Goal: Task Accomplishment & Management: Use online tool/utility

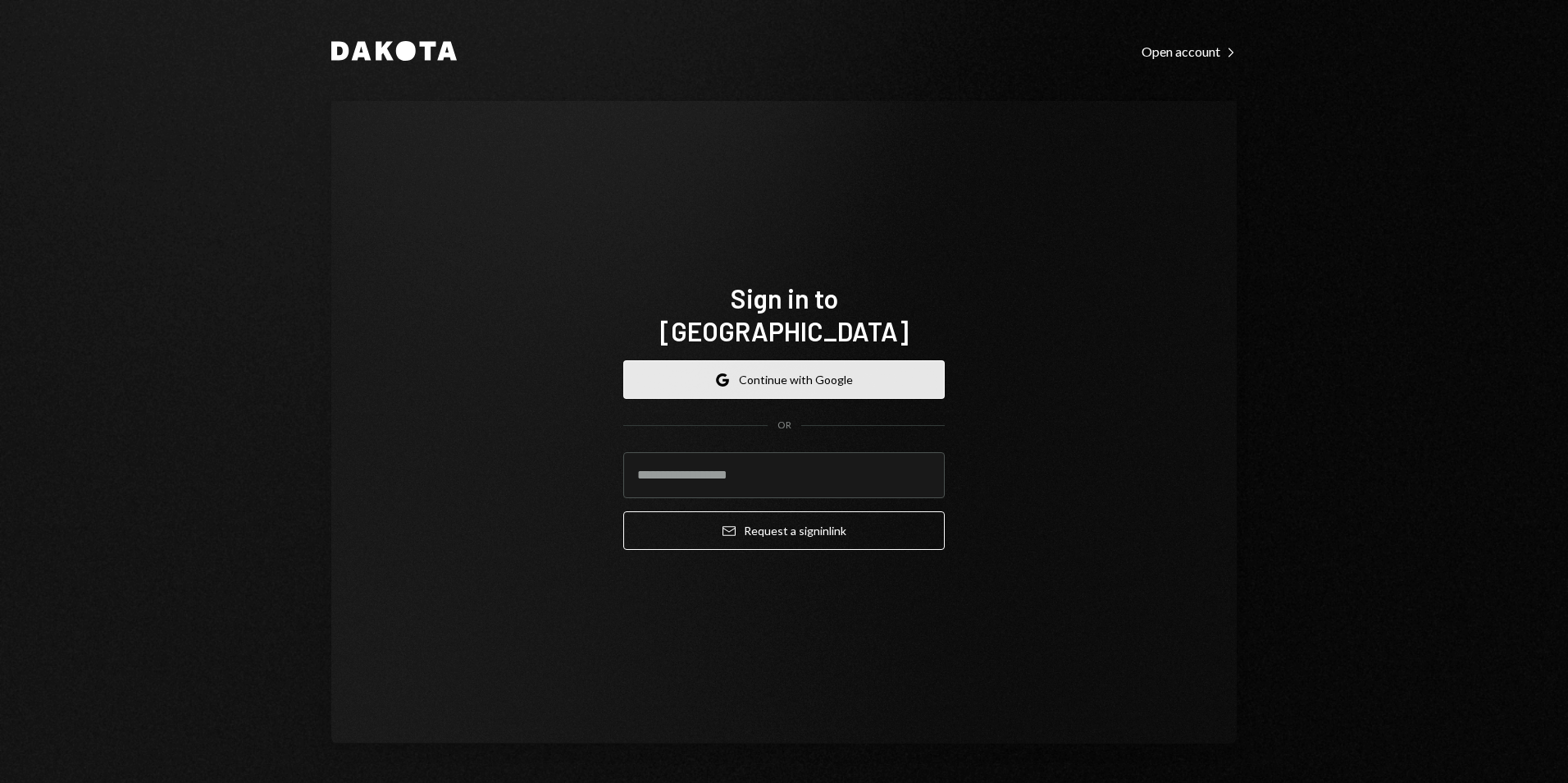
click at [854, 369] on button "Google Continue with Google" at bounding box center [784, 379] width 321 height 38
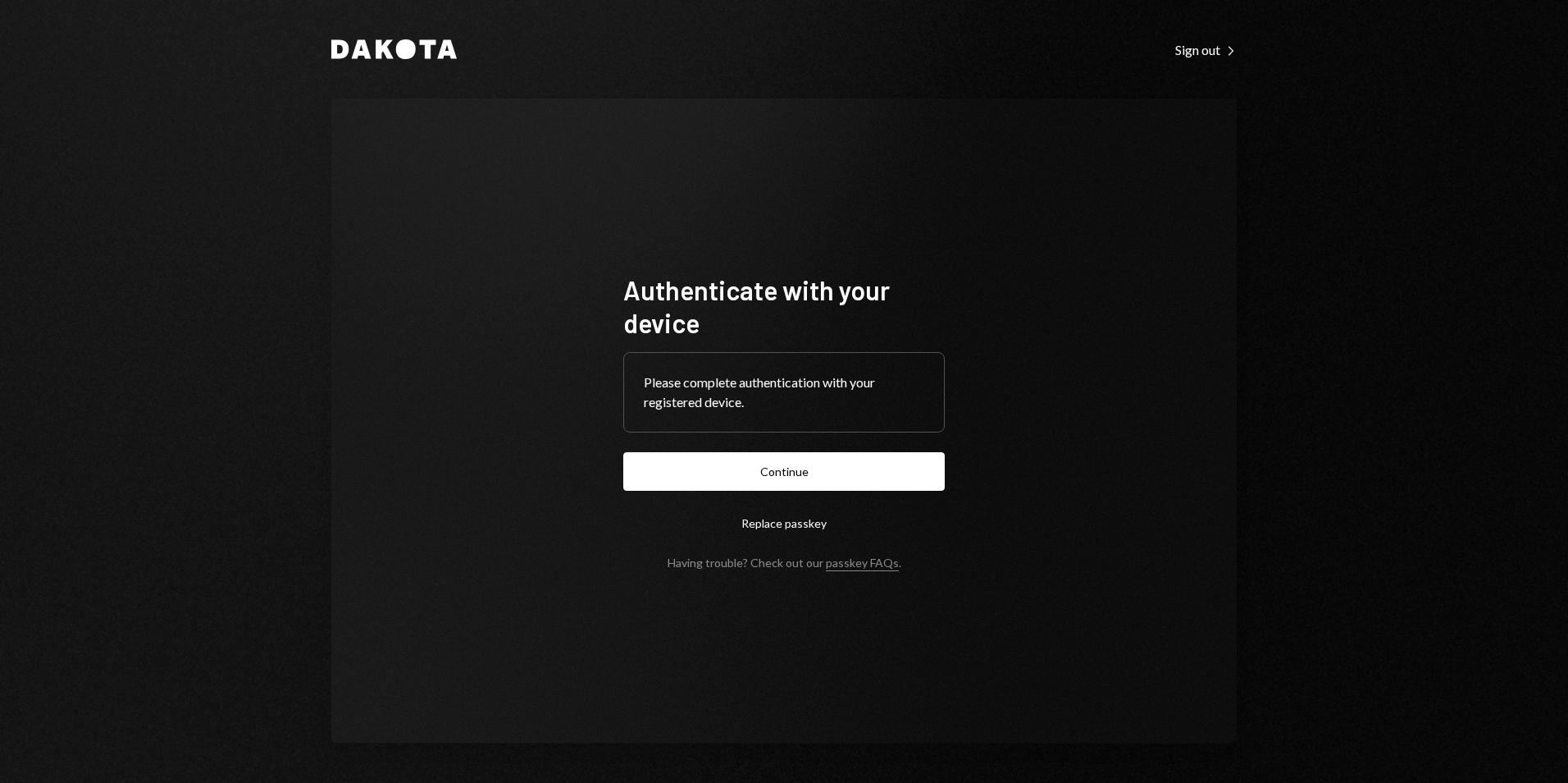
drag, startPoint x: 510, startPoint y: 98, endPoint x: 537, endPoint y: 129, distance: 41.1
click at [515, 105] on div "Dakota Sign out Right Caret Authenticate with your device Please complete authe…" at bounding box center [784, 392] width 984 height 783
click at [760, 461] on button "Continue" at bounding box center [784, 471] width 321 height 38
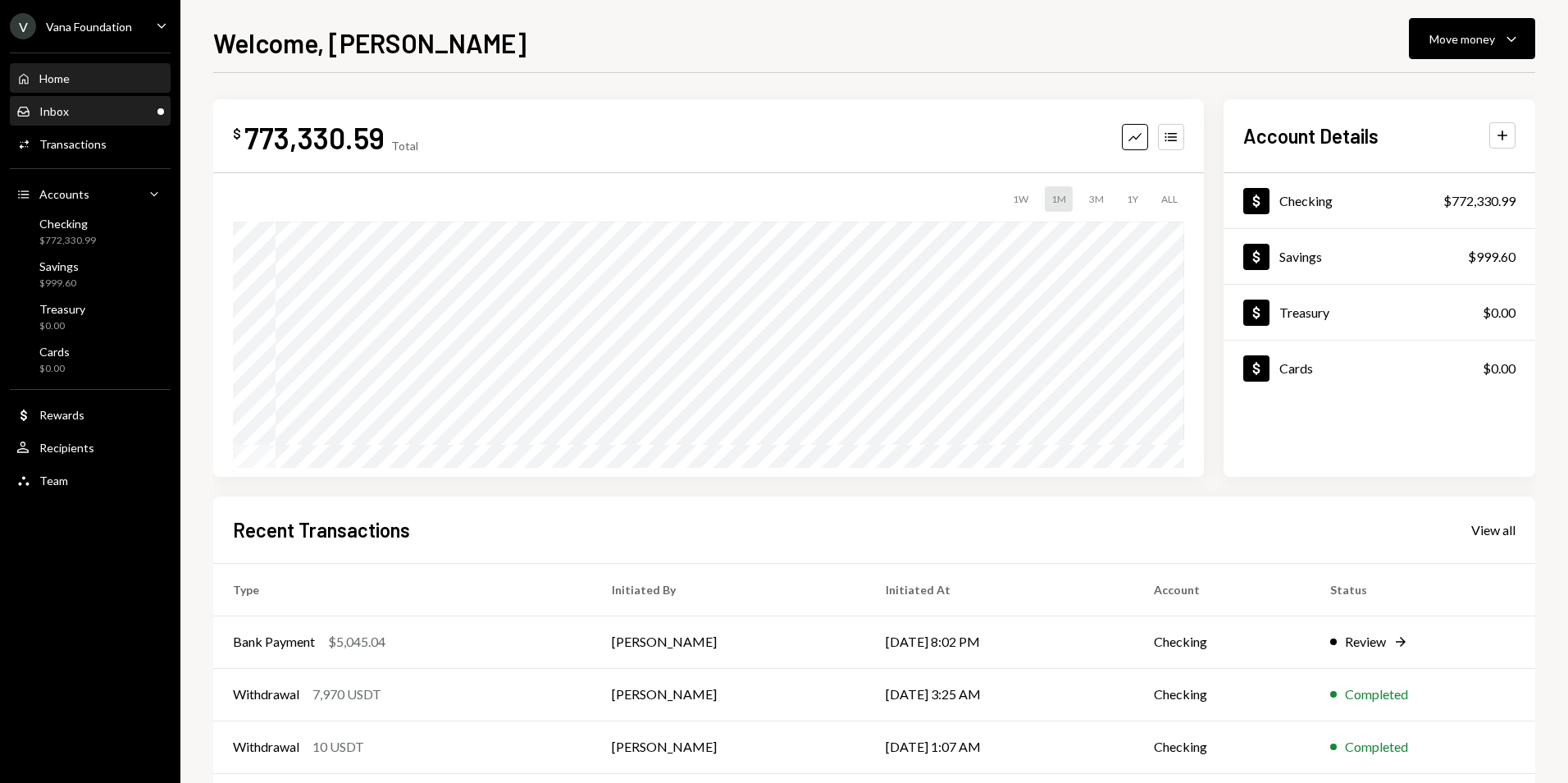
click at [112, 111] on div "Inbox Inbox" at bounding box center [90, 112] width 147 height 15
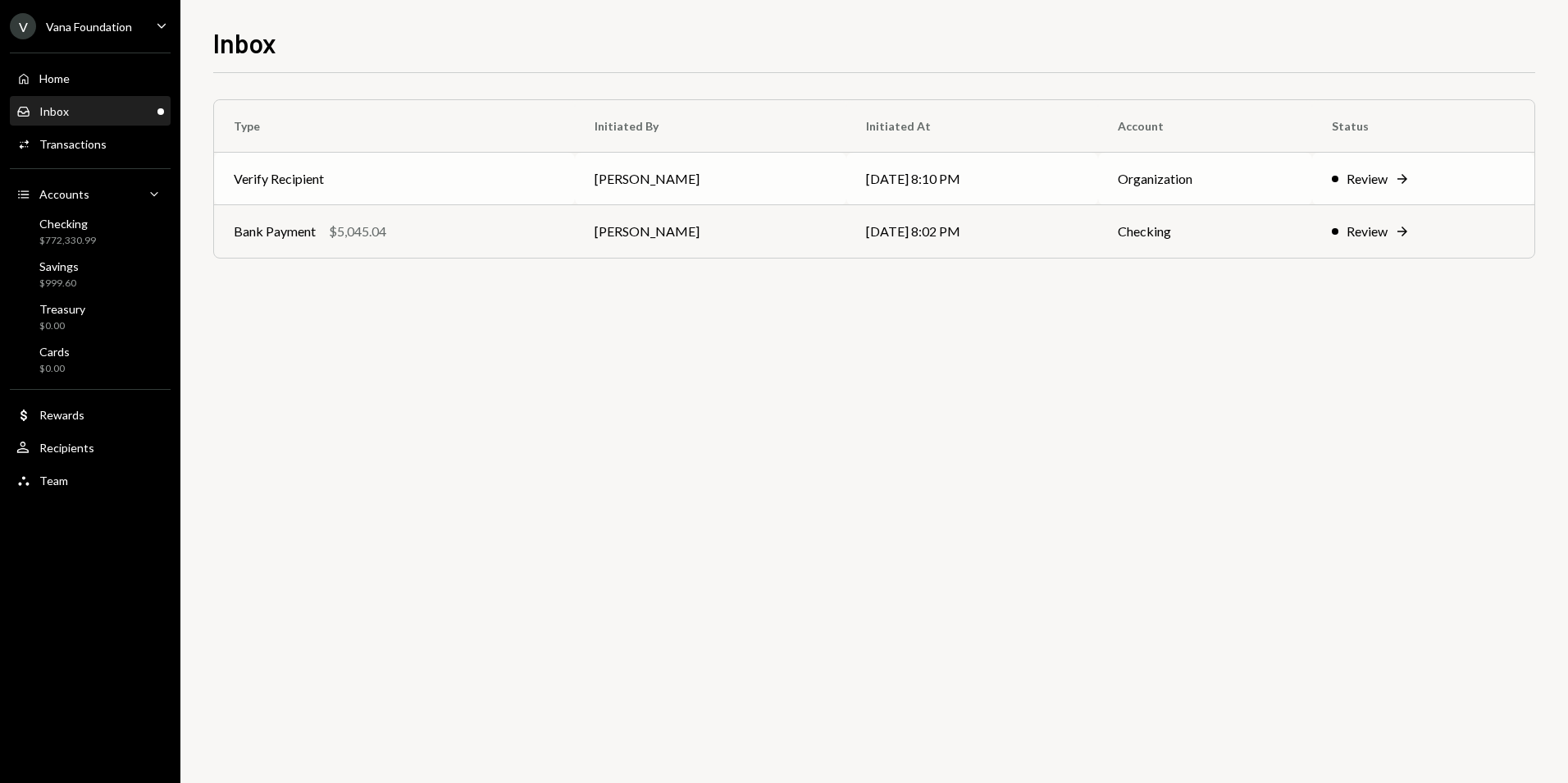
click at [452, 172] on td "Verify Recipient" at bounding box center [394, 178] width 361 height 52
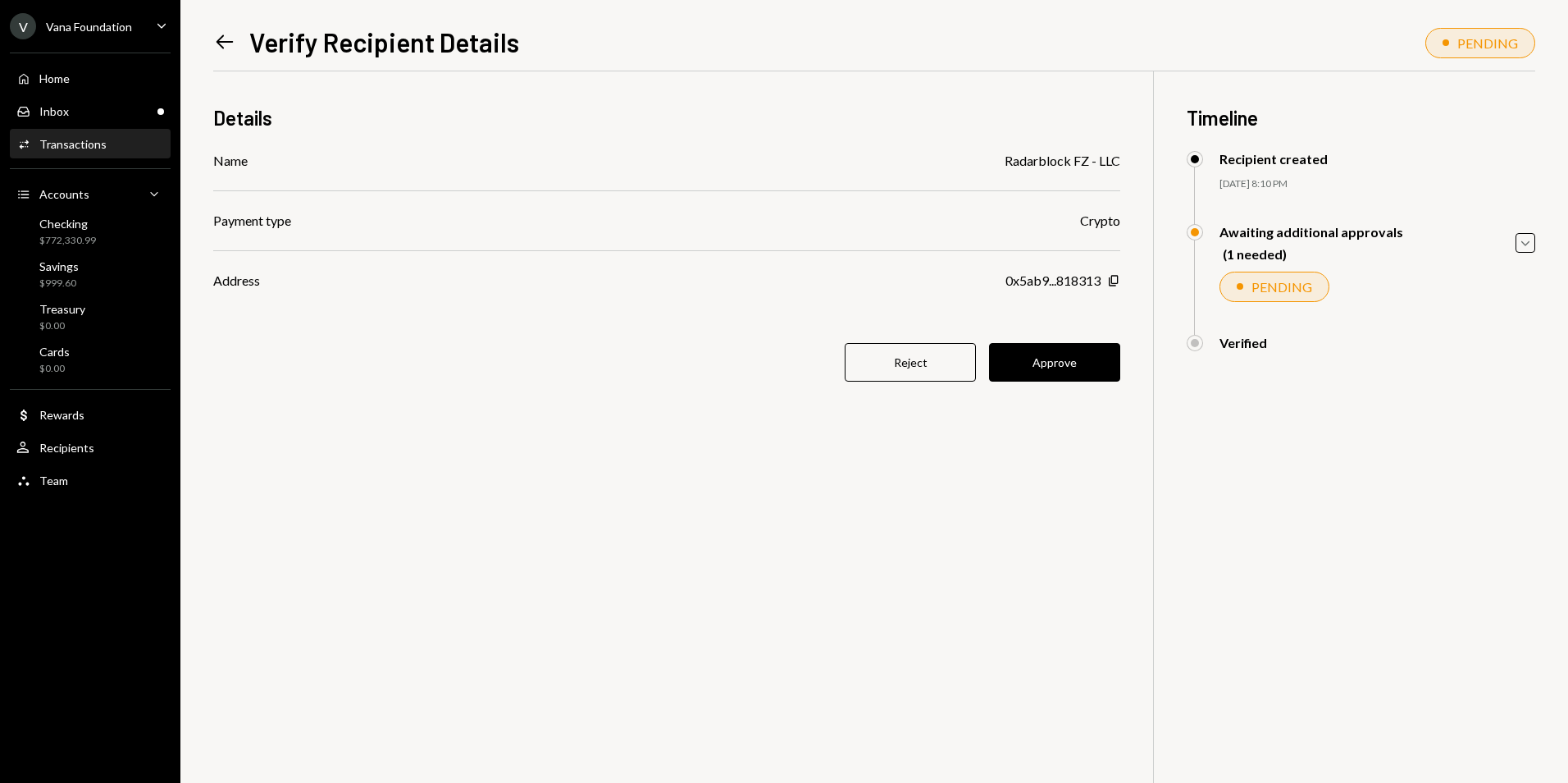
click at [1073, 367] on button "Approve" at bounding box center [1055, 362] width 132 height 38
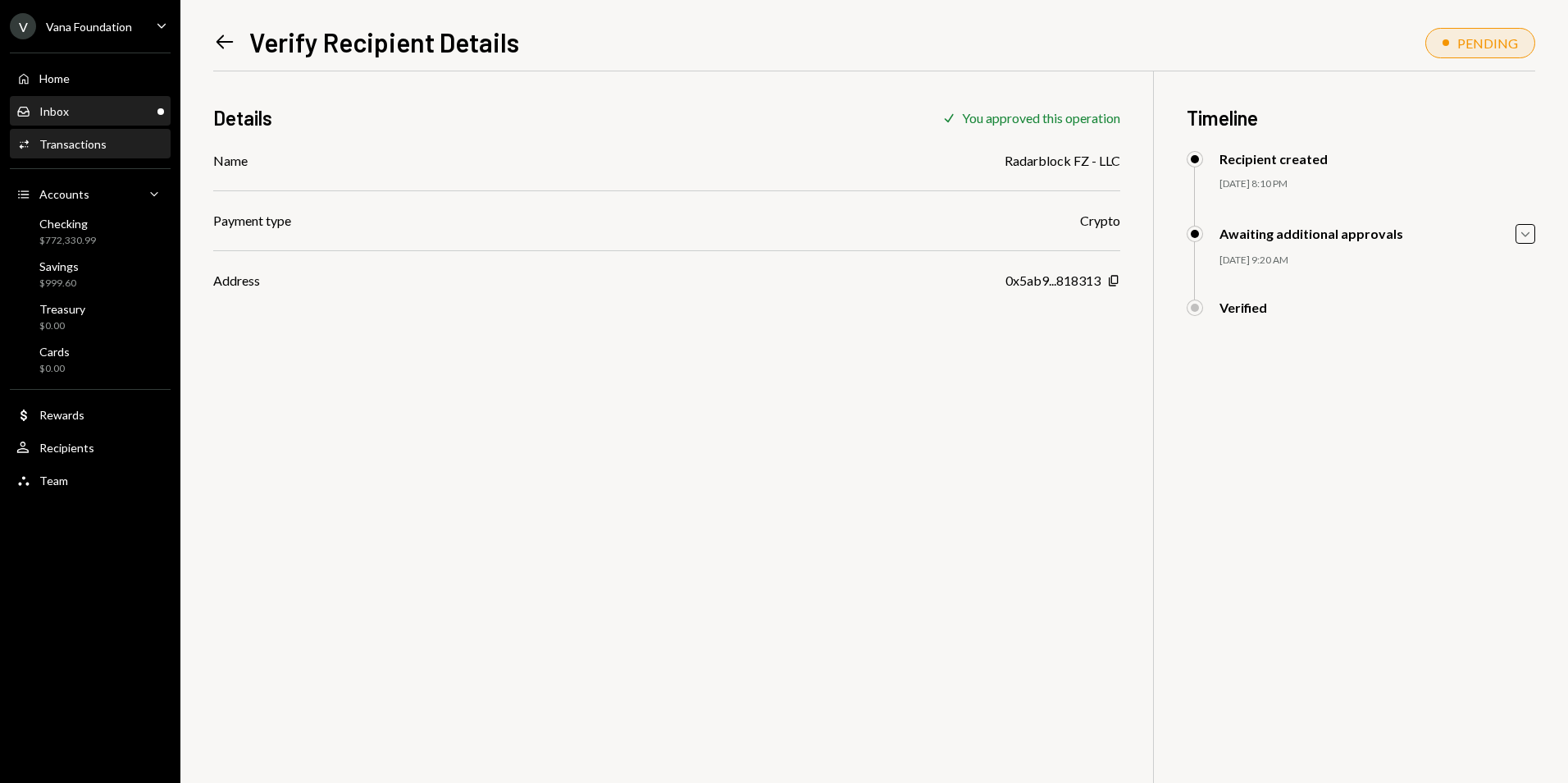
click at [80, 117] on div "Inbox Inbox" at bounding box center [90, 112] width 147 height 15
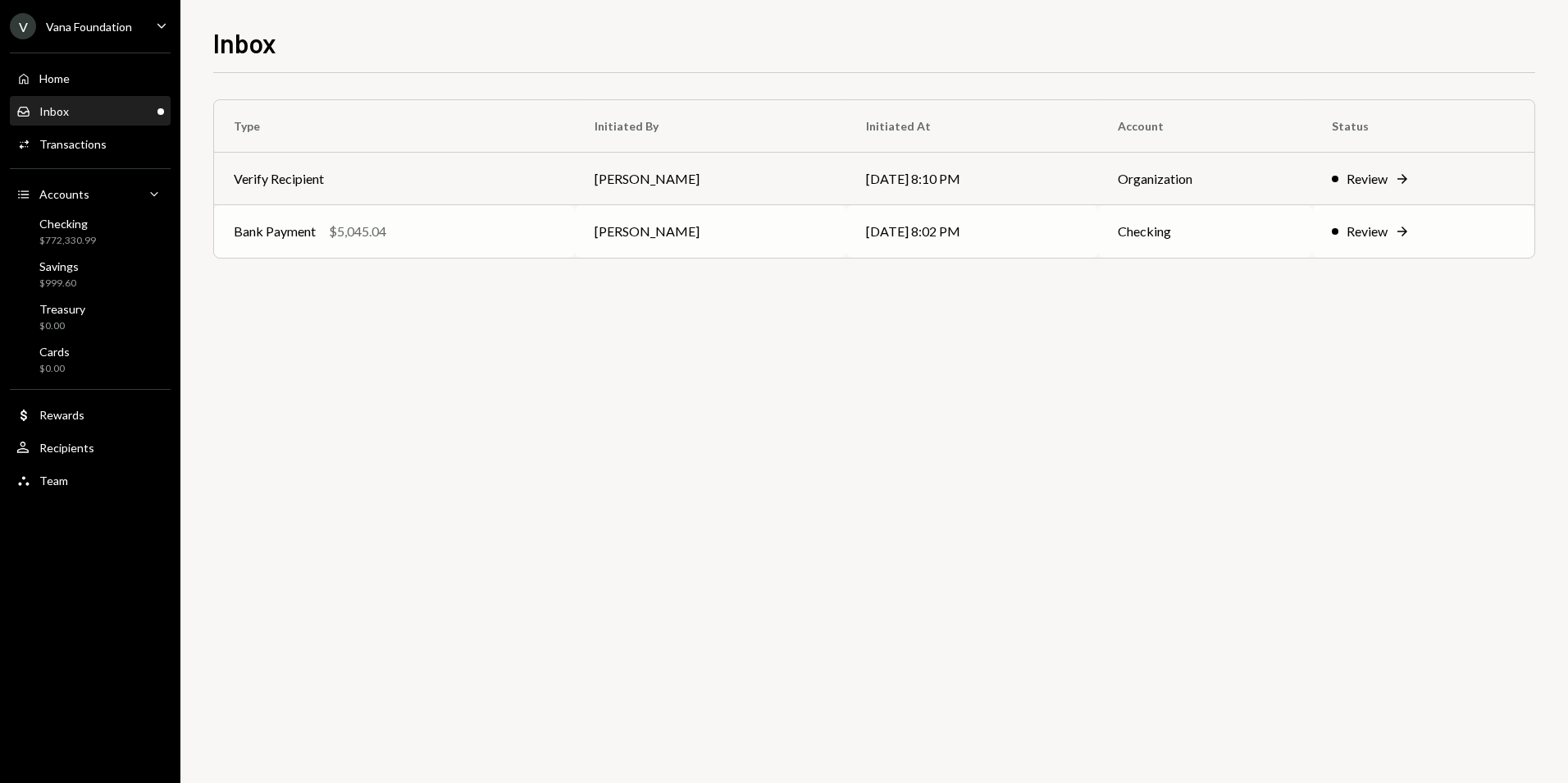
click at [619, 240] on td "[PERSON_NAME]" at bounding box center [710, 231] width 271 height 52
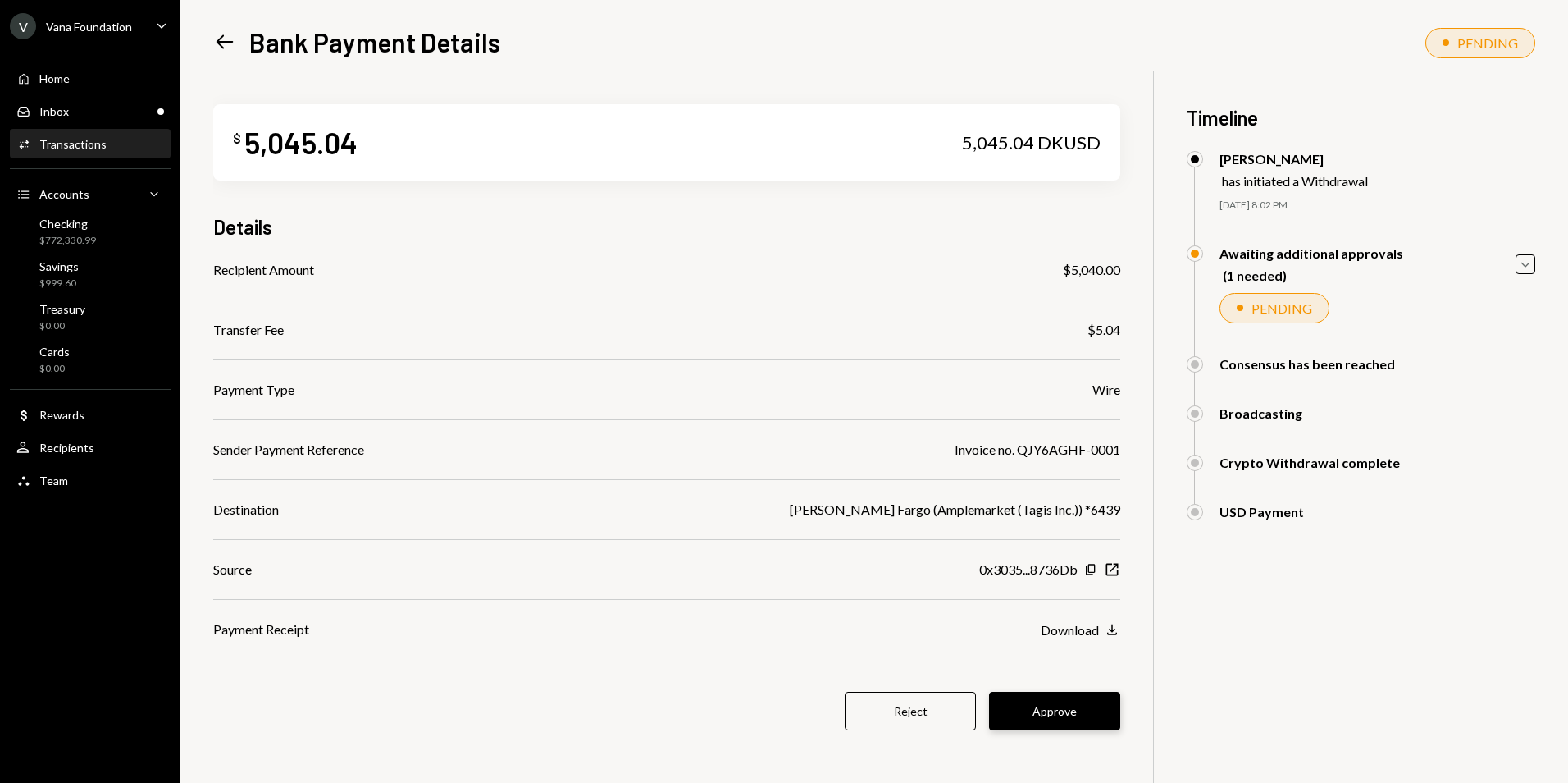
click at [1092, 717] on button "Approve" at bounding box center [1055, 711] width 132 height 38
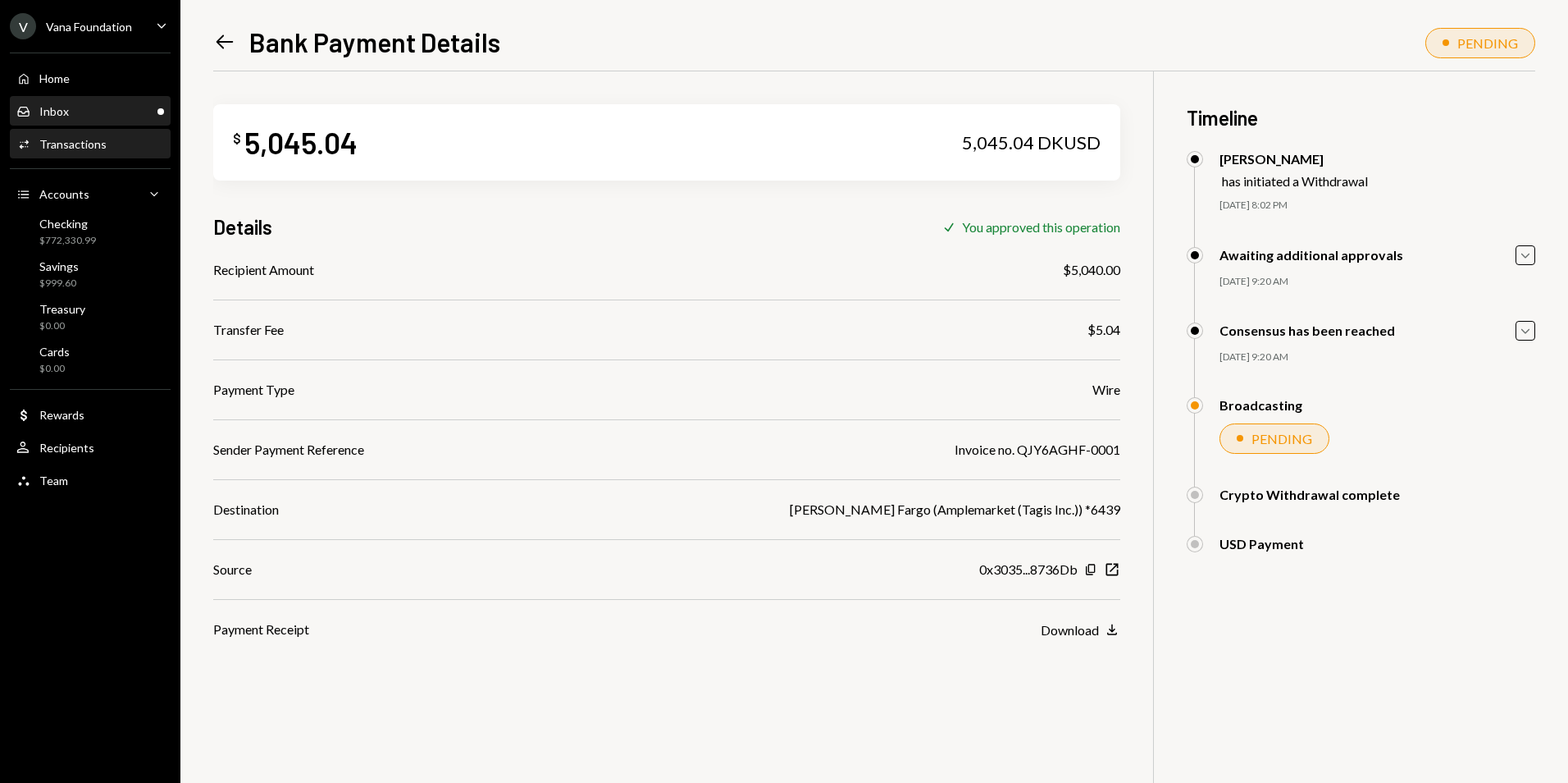
click at [54, 110] on div "Inbox" at bounding box center [53, 111] width 29 height 14
